Goal: Check status

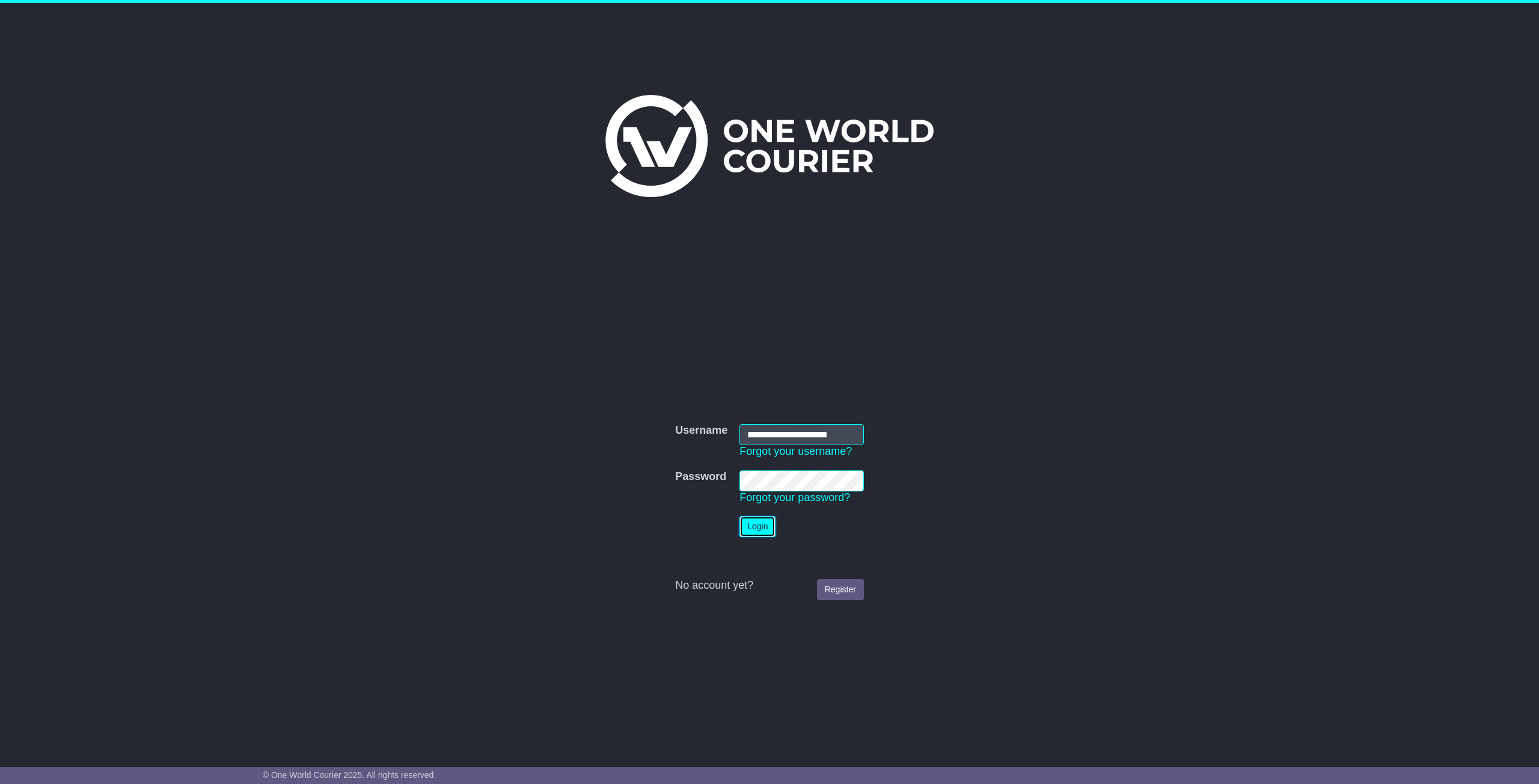
click at [743, 529] on button "Login" at bounding box center [757, 526] width 36 height 21
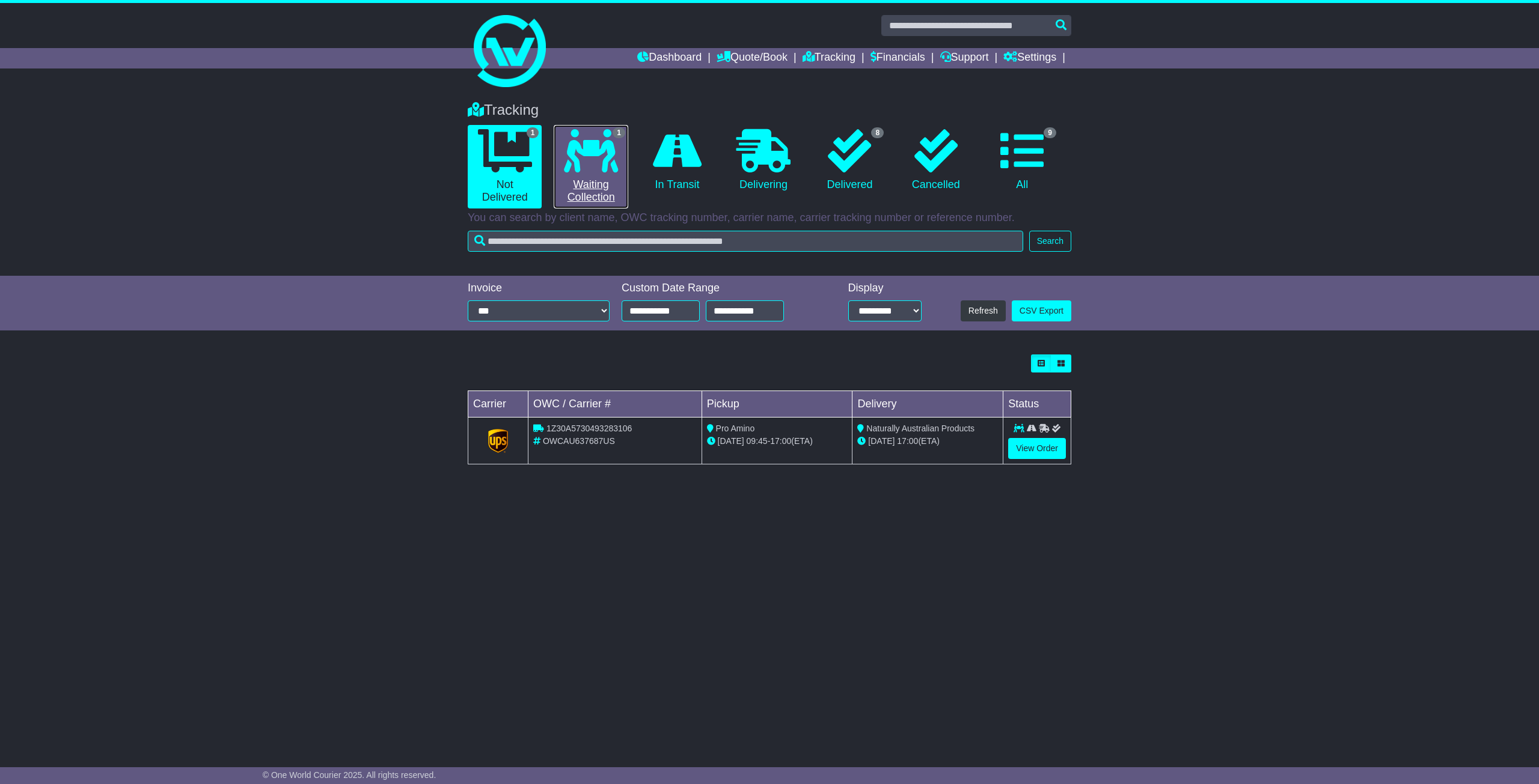
click at [607, 149] on icon at bounding box center [590, 151] width 54 height 43
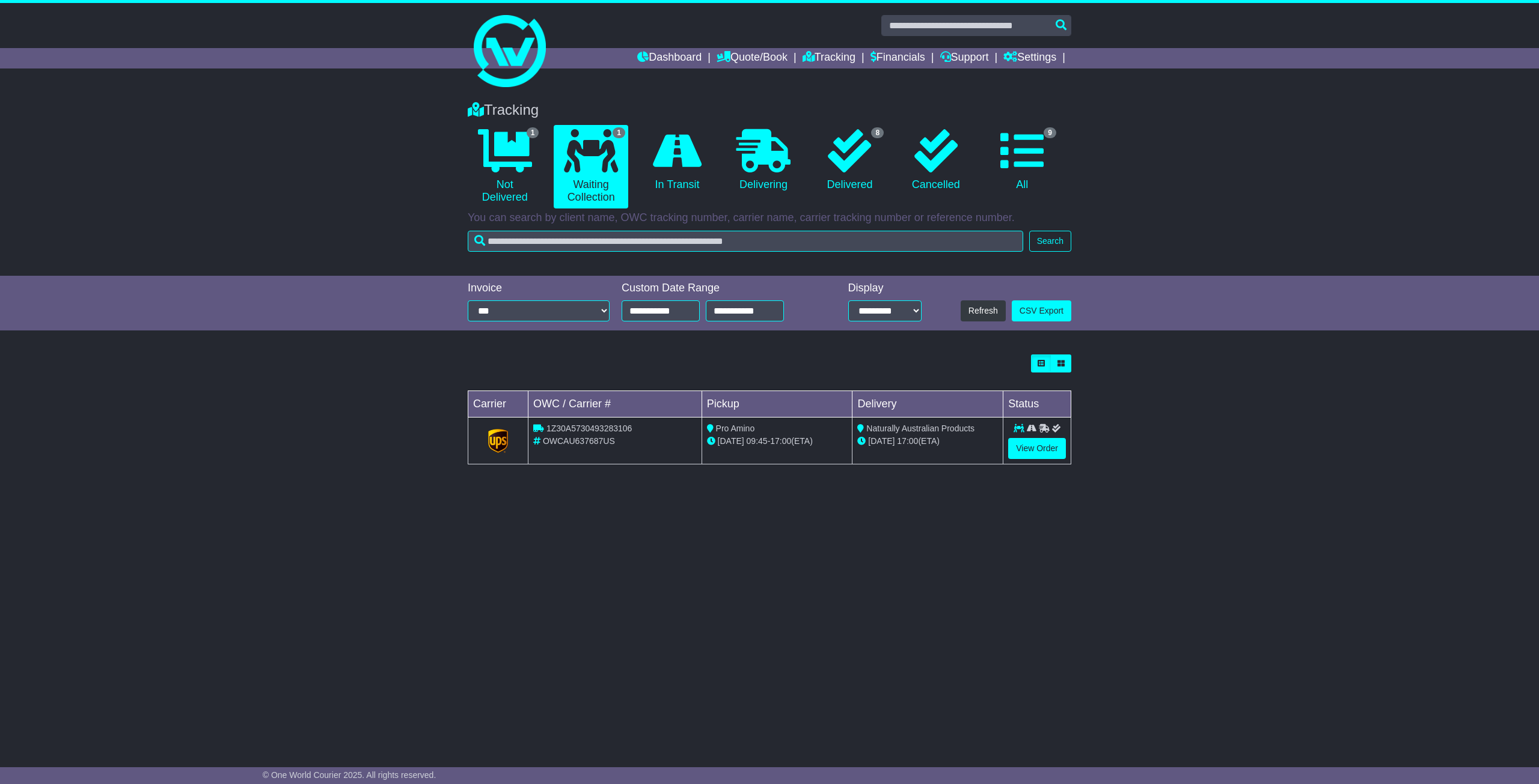
click at [603, 426] on span "1Z30A5730493283106" at bounding box center [589, 428] width 85 height 9
copy span "1Z30A5730493283106"
click at [589, 162] on icon at bounding box center [590, 151] width 54 height 43
